Goal: Task Accomplishment & Management: Complete application form

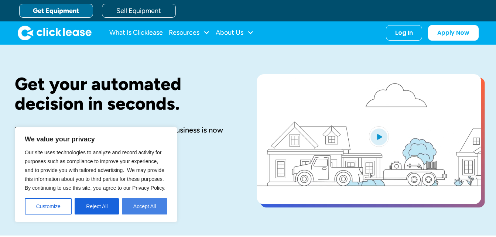
click at [139, 208] on button "Accept All" at bounding box center [144, 206] width 45 height 16
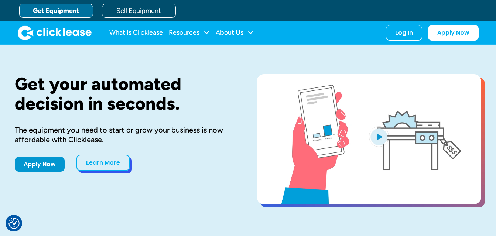
click at [103, 167] on link "Learn More" at bounding box center [102, 163] width 53 height 16
click at [106, 160] on link "Learn More" at bounding box center [102, 163] width 53 height 16
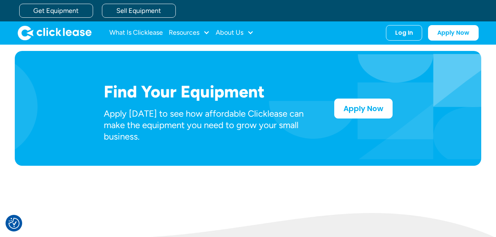
scroll to position [340, 0]
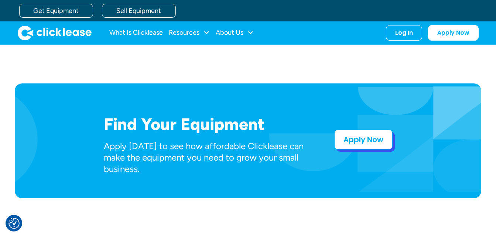
click at [385, 139] on link "Apply Now" at bounding box center [363, 140] width 58 height 20
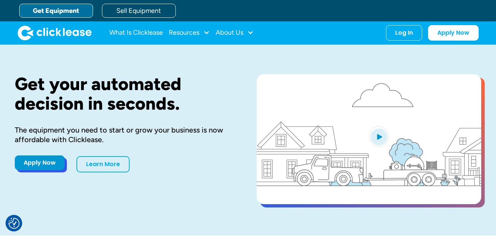
click at [40, 167] on link "Apply Now" at bounding box center [40, 162] width 50 height 15
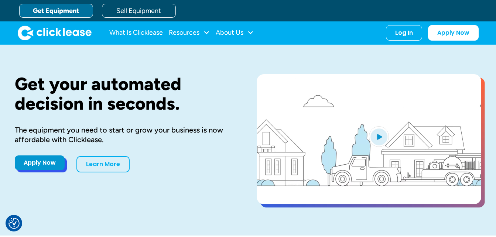
click at [53, 160] on link "Apply Now" at bounding box center [40, 162] width 50 height 15
